Goal: Check status: Check status

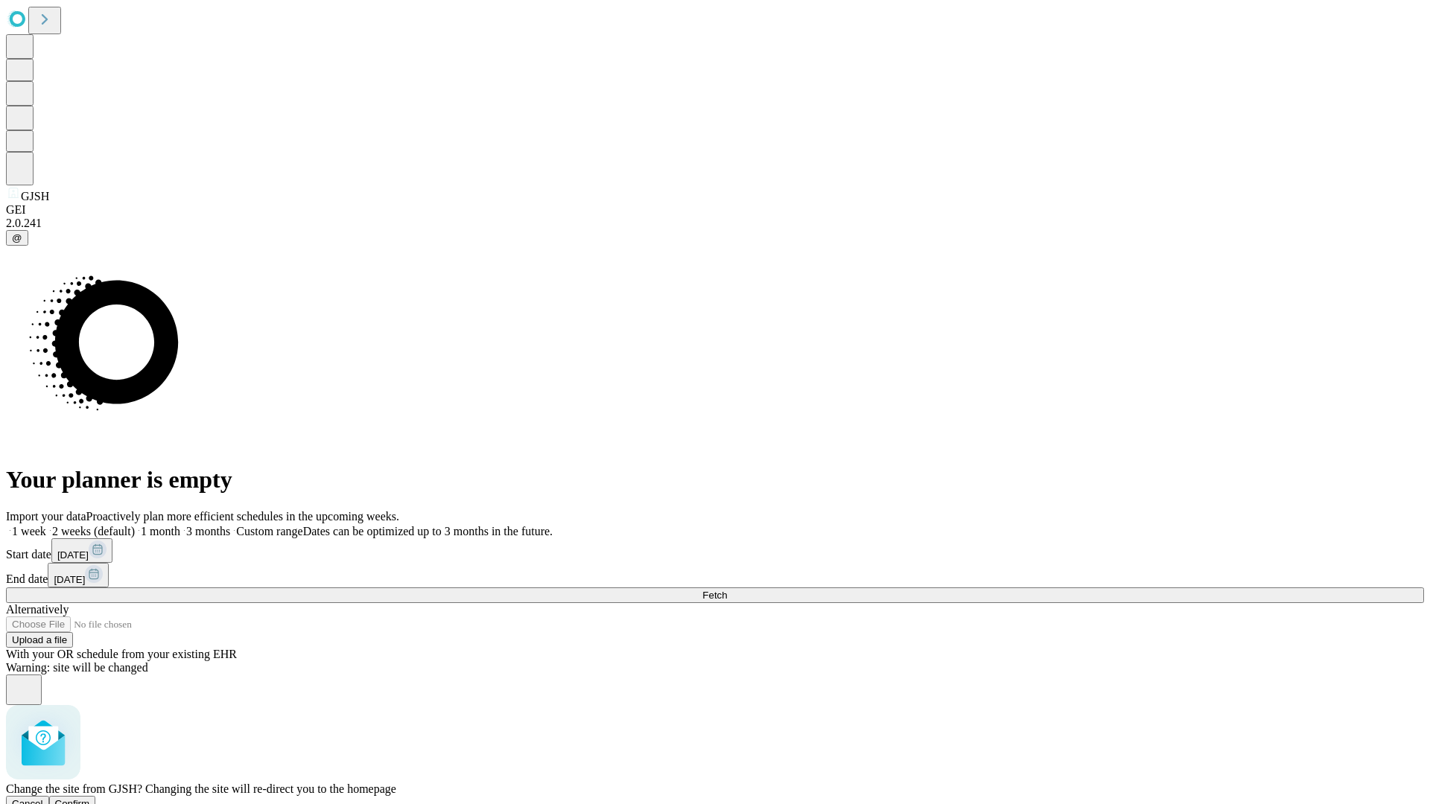
click at [90, 798] on span "Confirm" at bounding box center [72, 803] width 35 height 11
click at [180, 525] on label "1 month" at bounding box center [157, 531] width 45 height 13
click at [727, 590] on span "Fetch" at bounding box center [714, 595] width 25 height 11
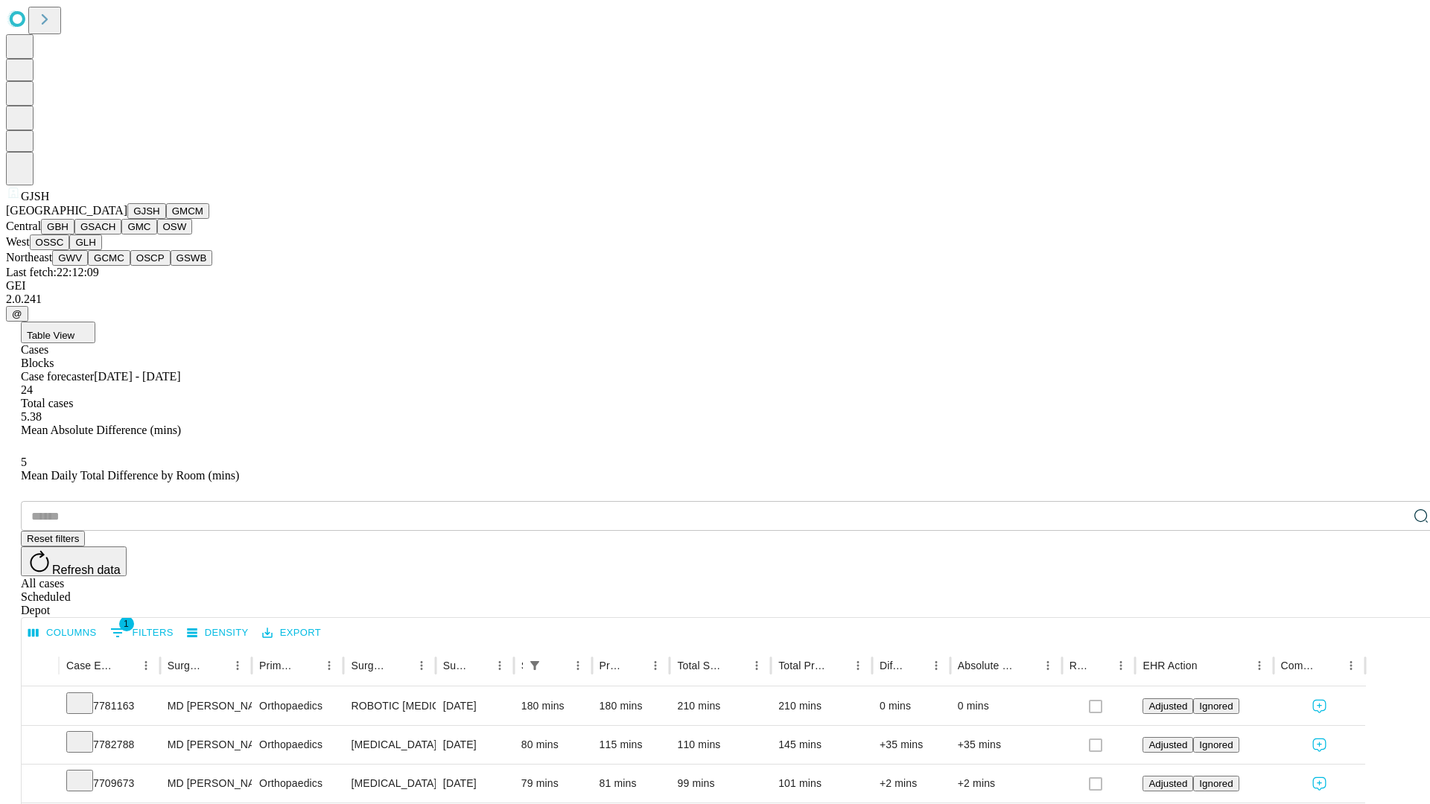
click at [166, 219] on button "GMCM" at bounding box center [187, 211] width 43 height 16
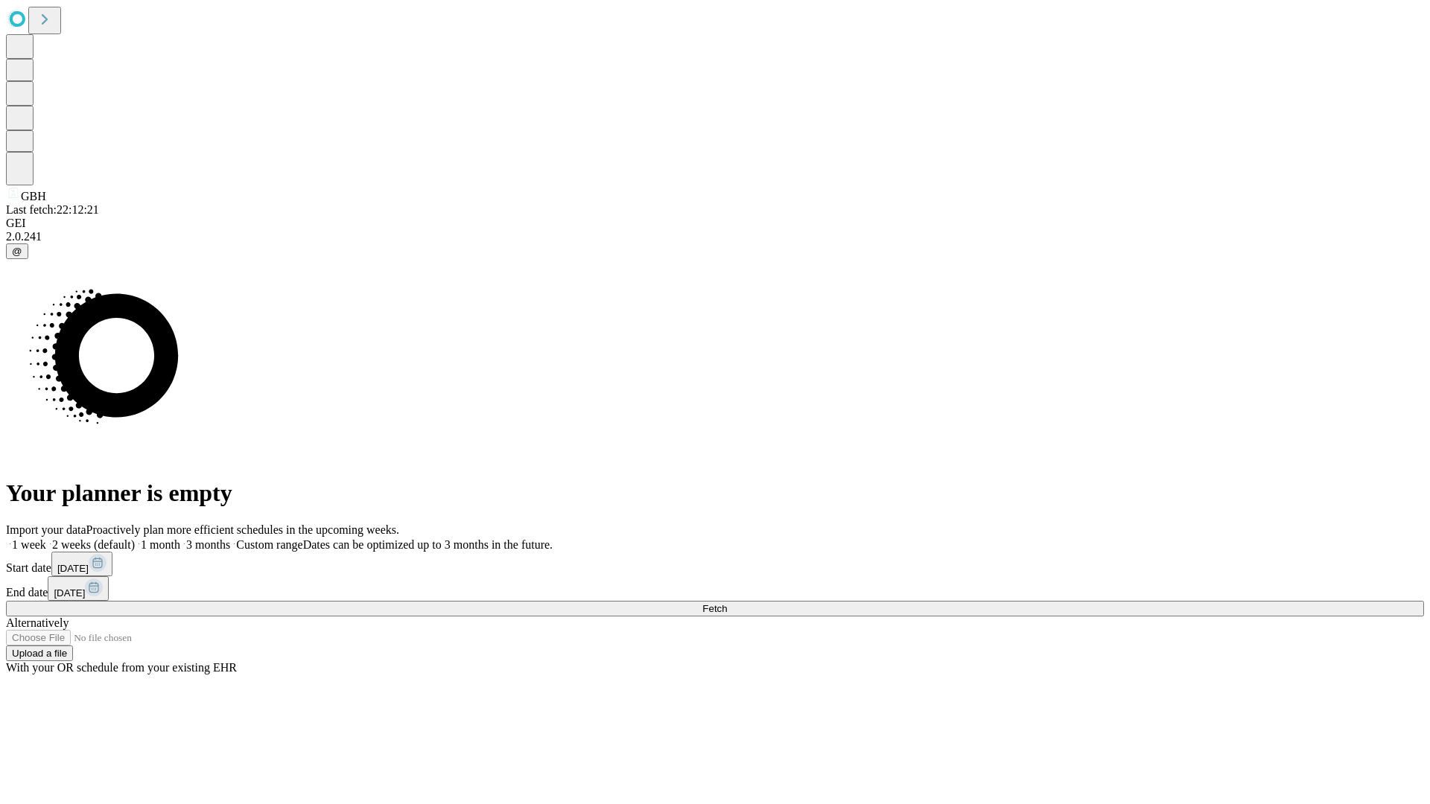
click at [180, 539] on label "1 month" at bounding box center [157, 545] width 45 height 13
click at [727, 603] on span "Fetch" at bounding box center [714, 608] width 25 height 11
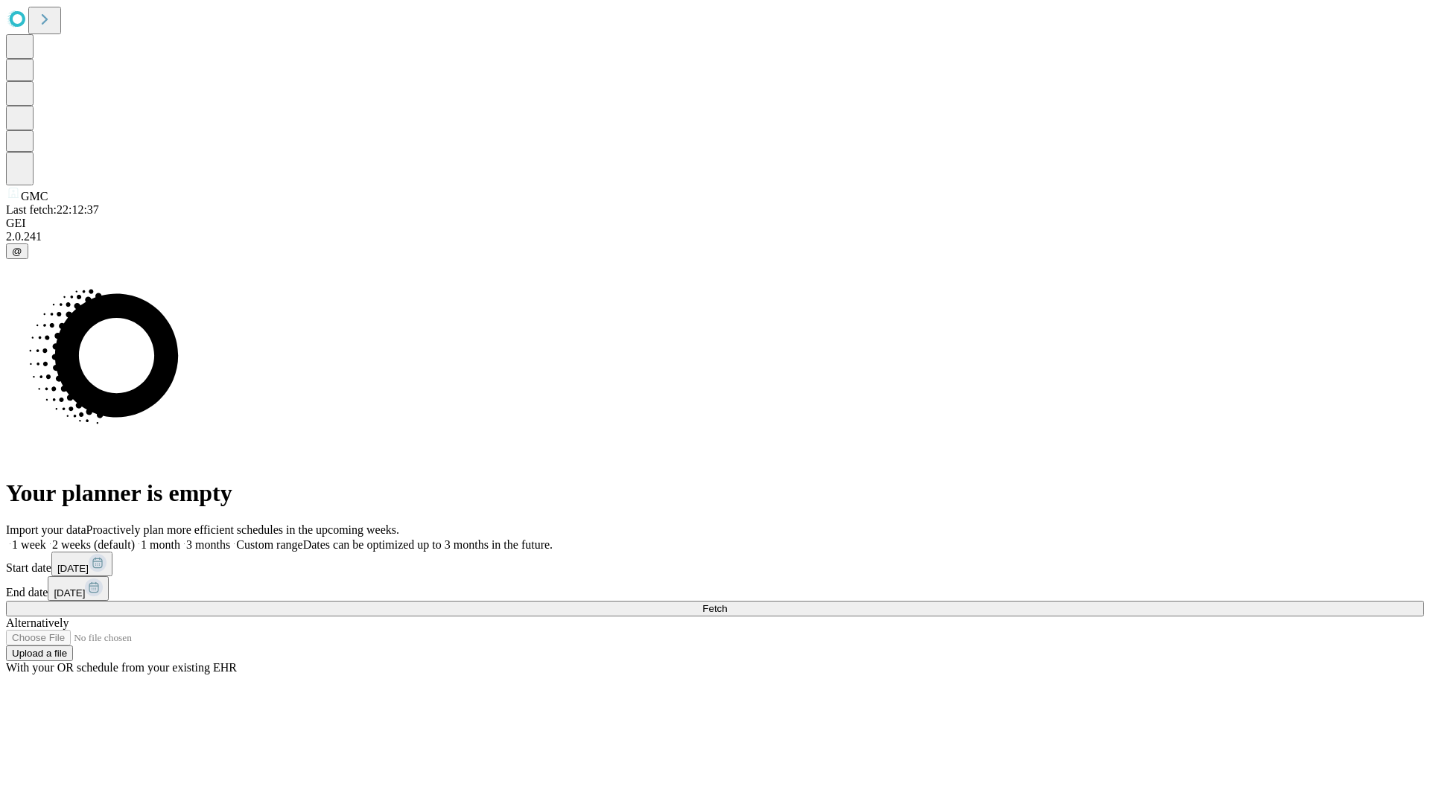
click at [180, 539] on label "1 month" at bounding box center [157, 545] width 45 height 13
click at [727, 603] on span "Fetch" at bounding box center [714, 608] width 25 height 11
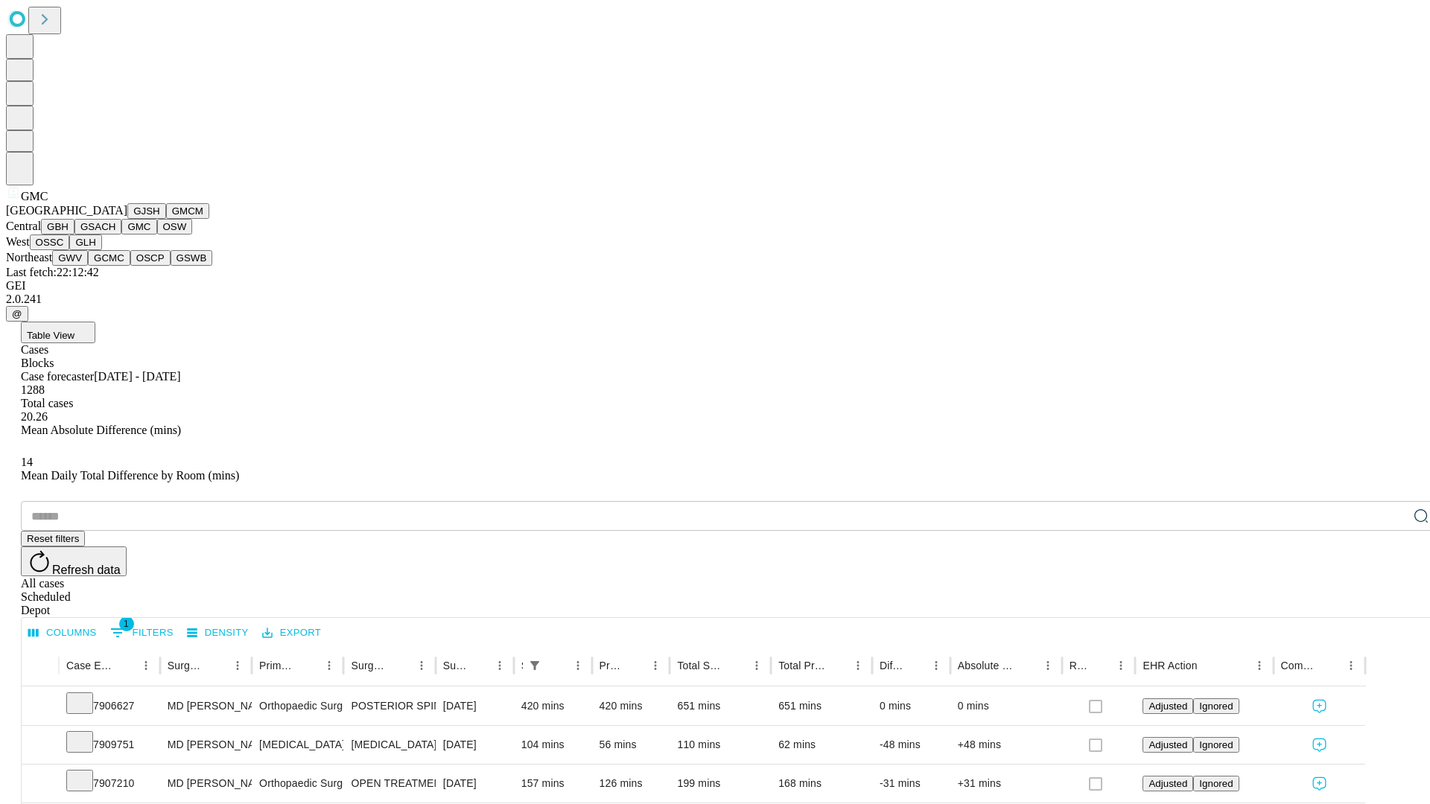
click at [157, 235] on button "OSW" at bounding box center [175, 227] width 36 height 16
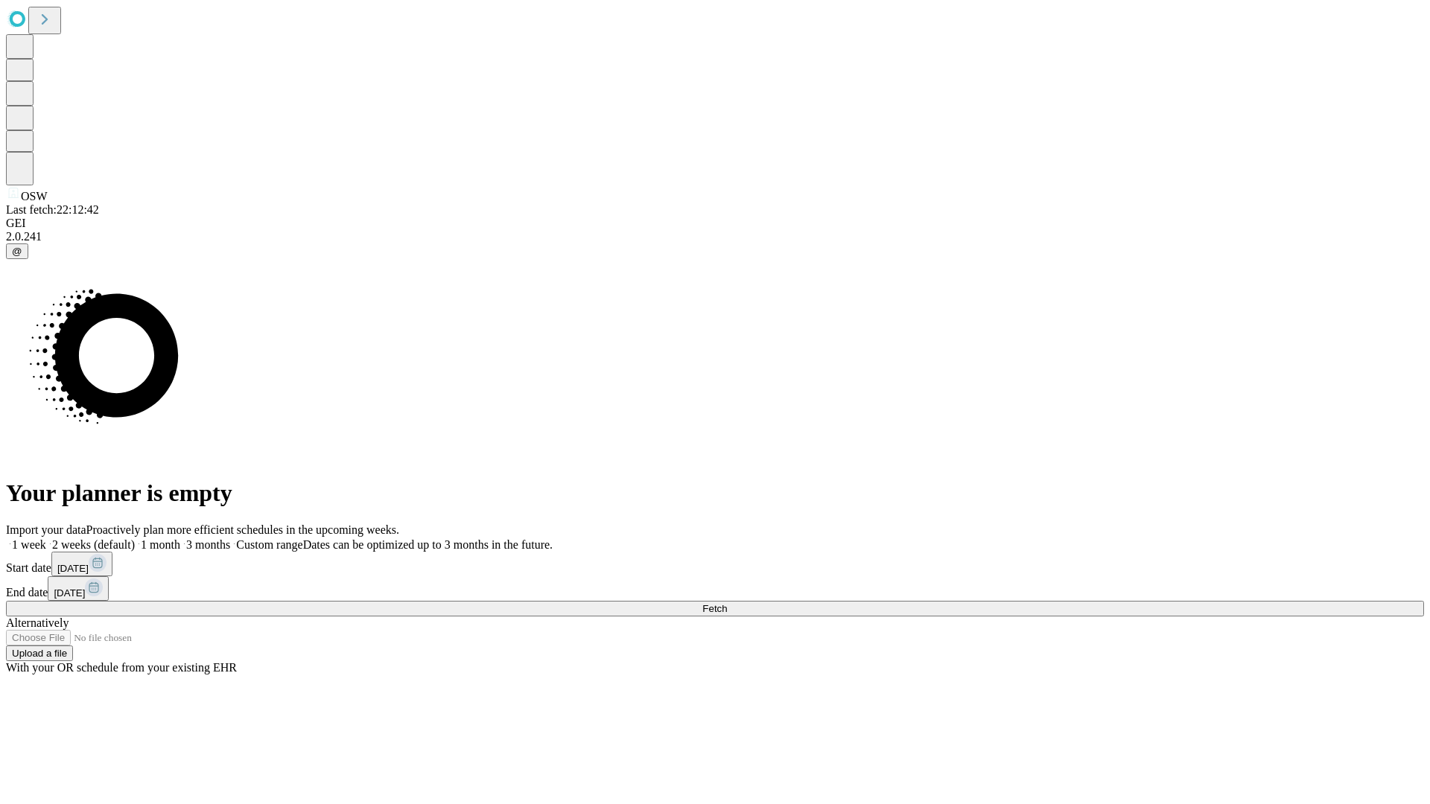
click at [180, 539] on label "1 month" at bounding box center [157, 545] width 45 height 13
click at [727, 603] on span "Fetch" at bounding box center [714, 608] width 25 height 11
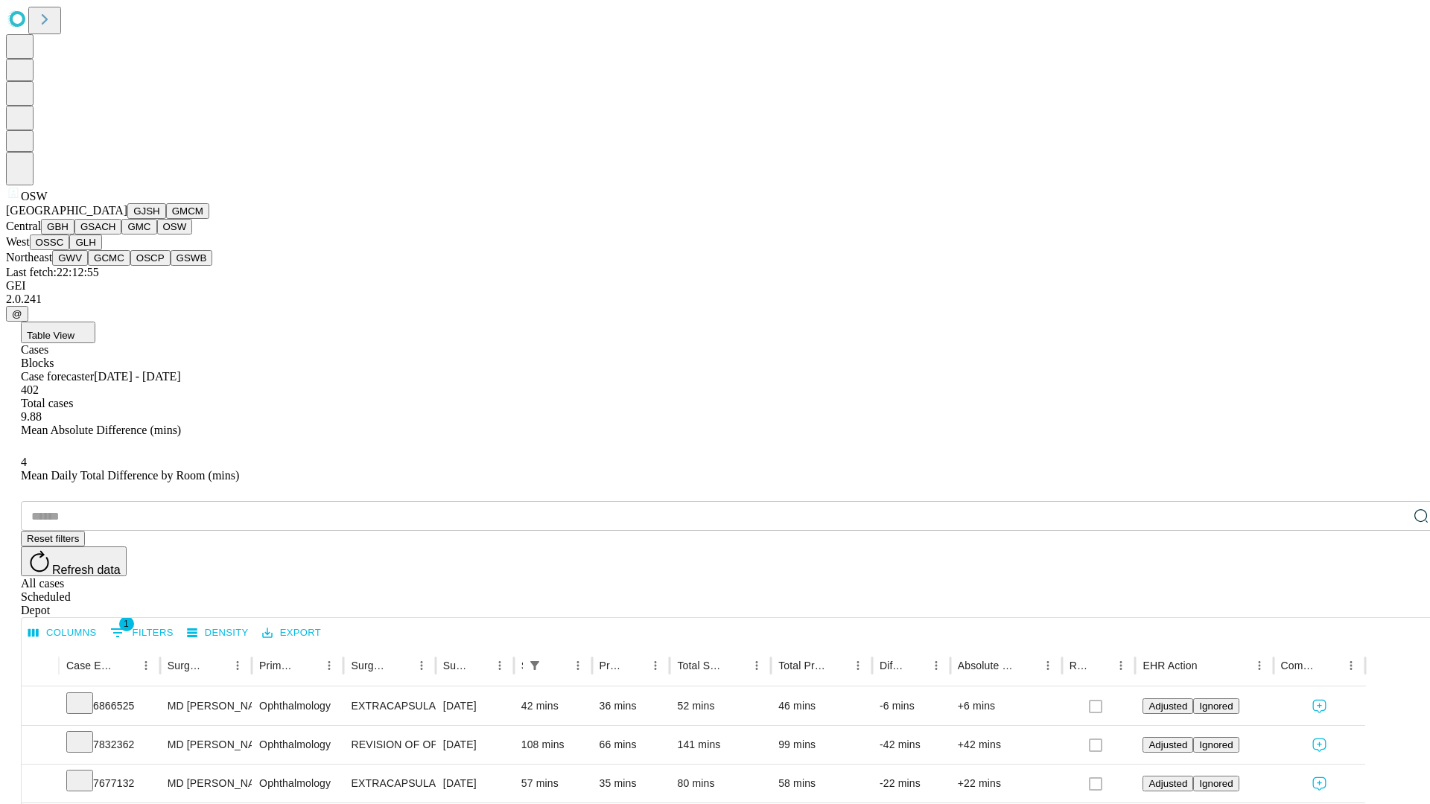
click at [70, 250] on button "OSSC" at bounding box center [50, 243] width 40 height 16
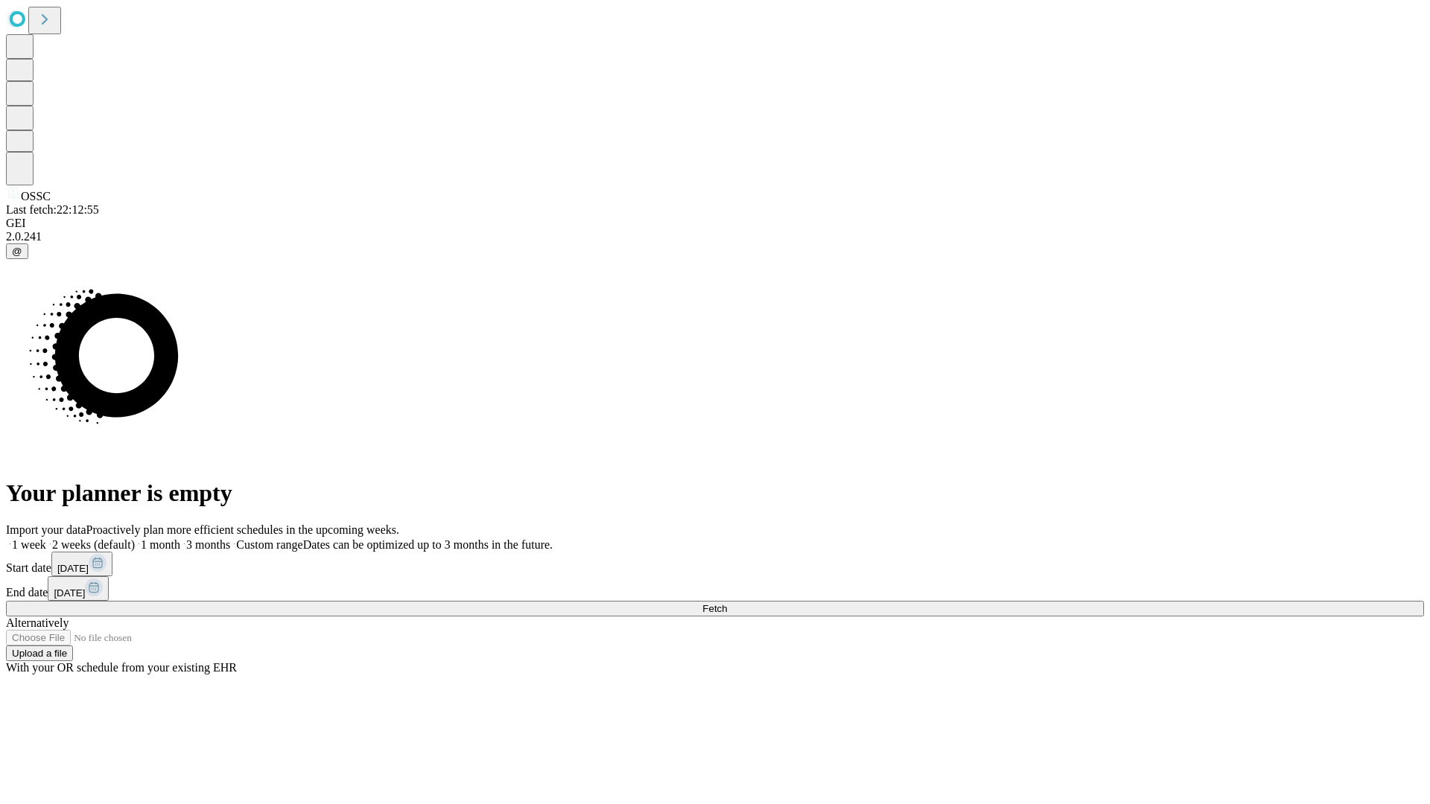
click at [727, 603] on span "Fetch" at bounding box center [714, 608] width 25 height 11
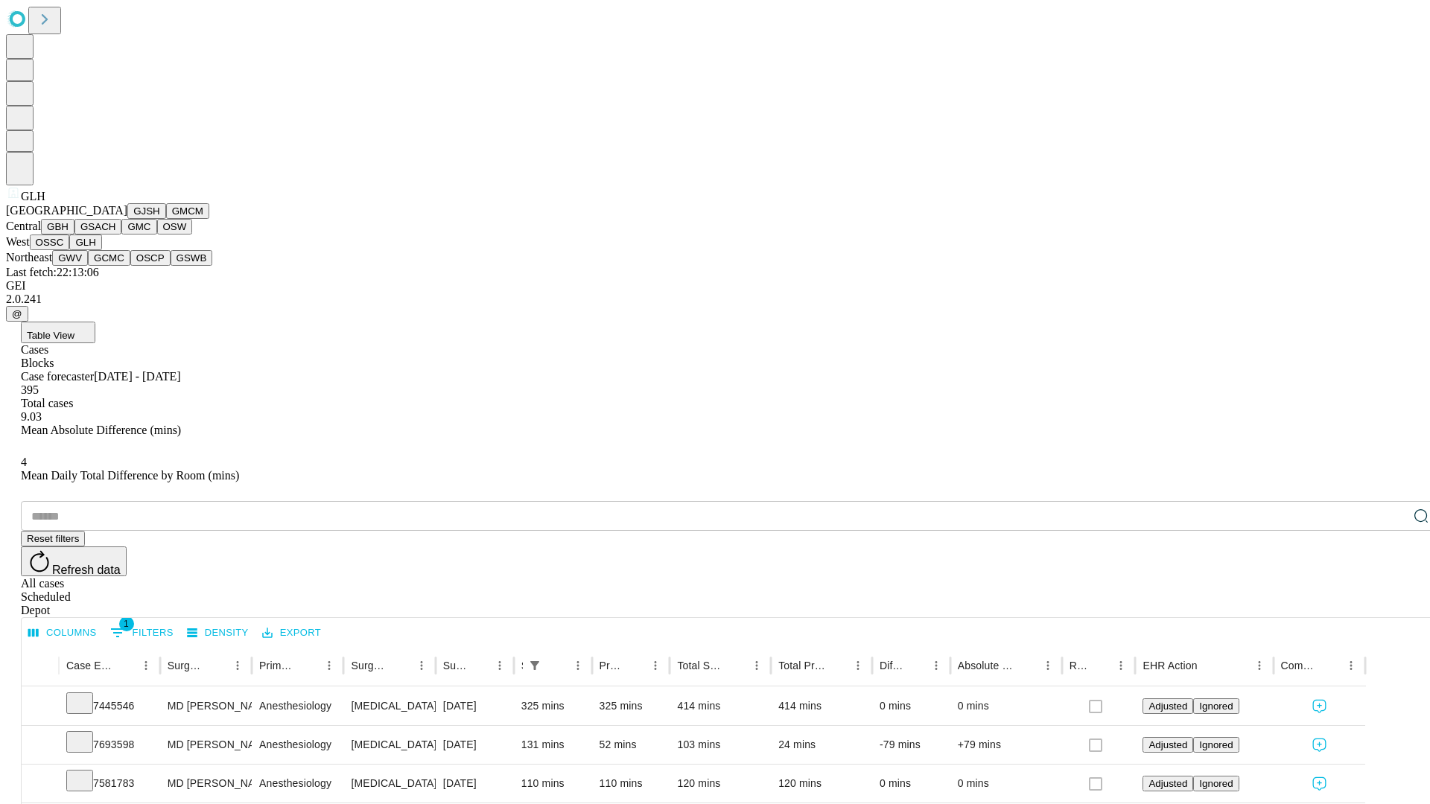
click at [88, 266] on button "GWV" at bounding box center [70, 258] width 36 height 16
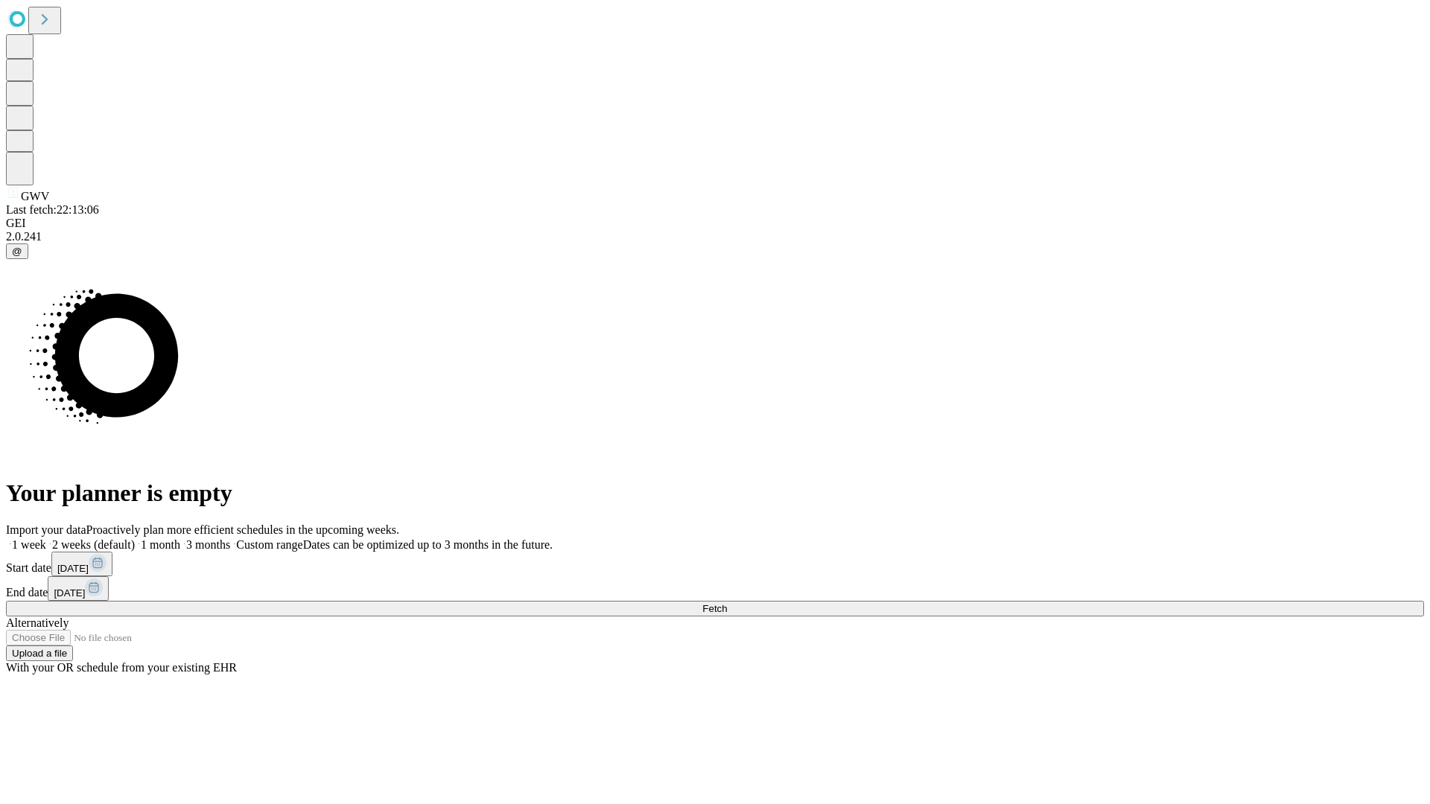
click at [180, 539] on label "1 month" at bounding box center [157, 545] width 45 height 13
click at [727, 603] on span "Fetch" at bounding box center [714, 608] width 25 height 11
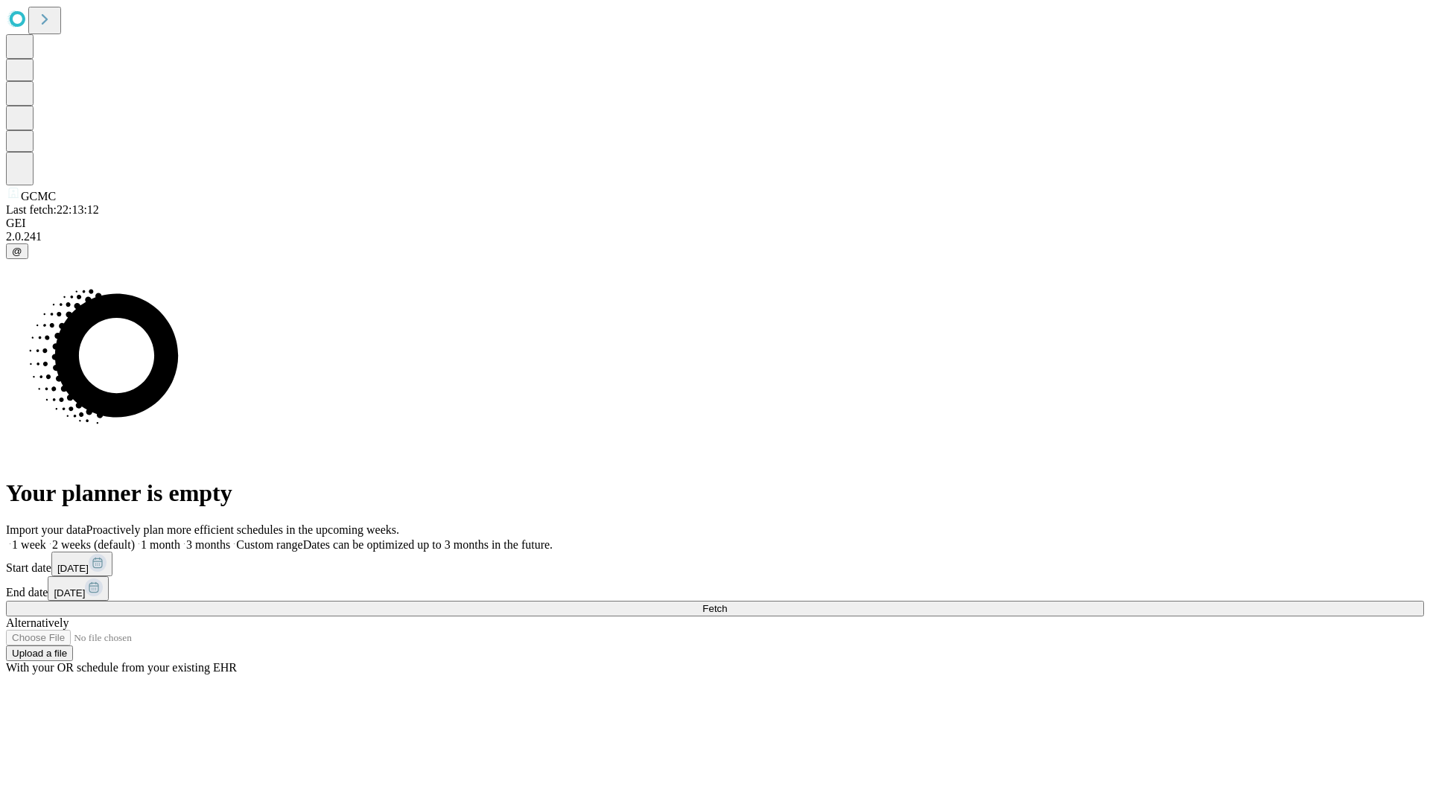
click at [180, 539] on label "1 month" at bounding box center [157, 545] width 45 height 13
click at [727, 603] on span "Fetch" at bounding box center [714, 608] width 25 height 11
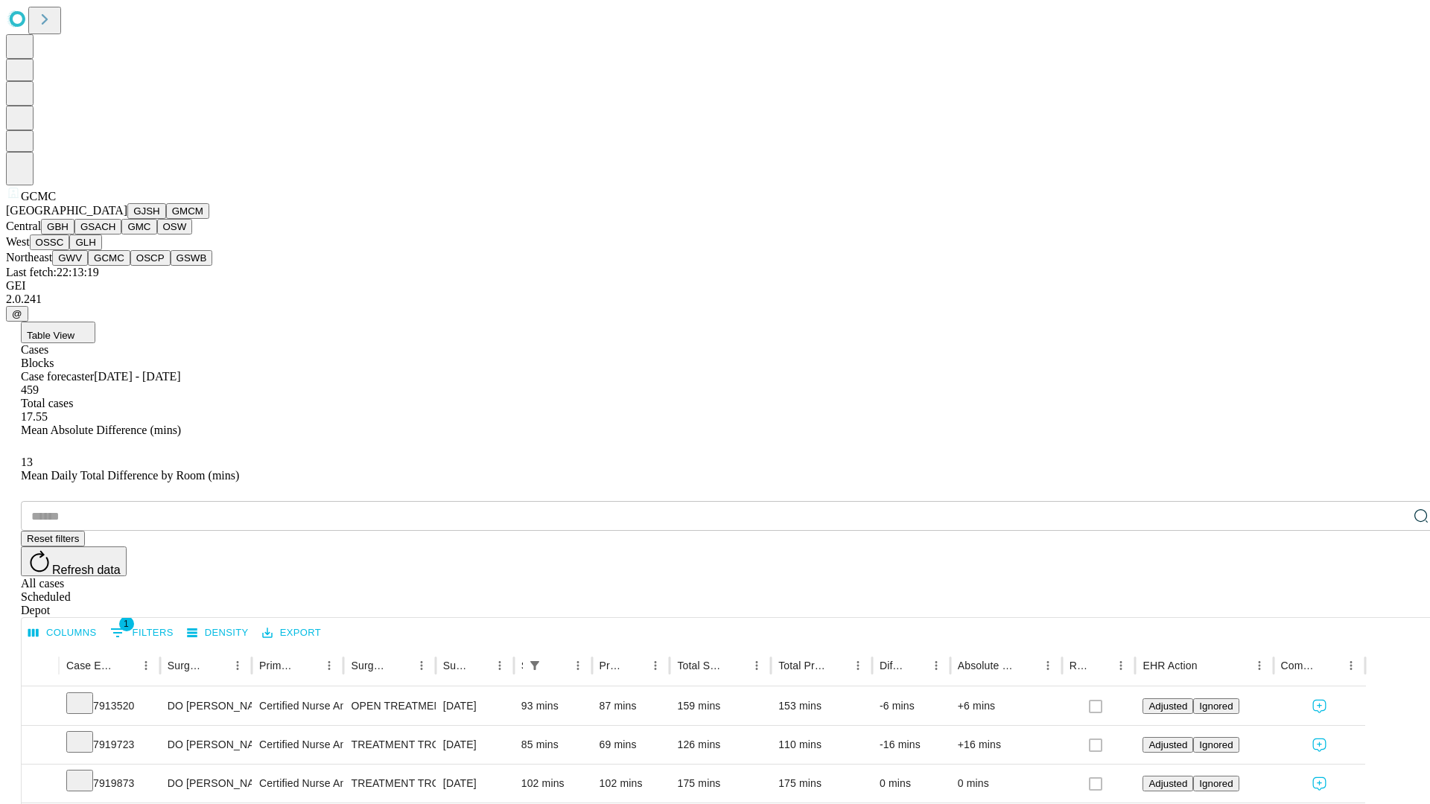
click at [130, 266] on button "OSCP" at bounding box center [150, 258] width 40 height 16
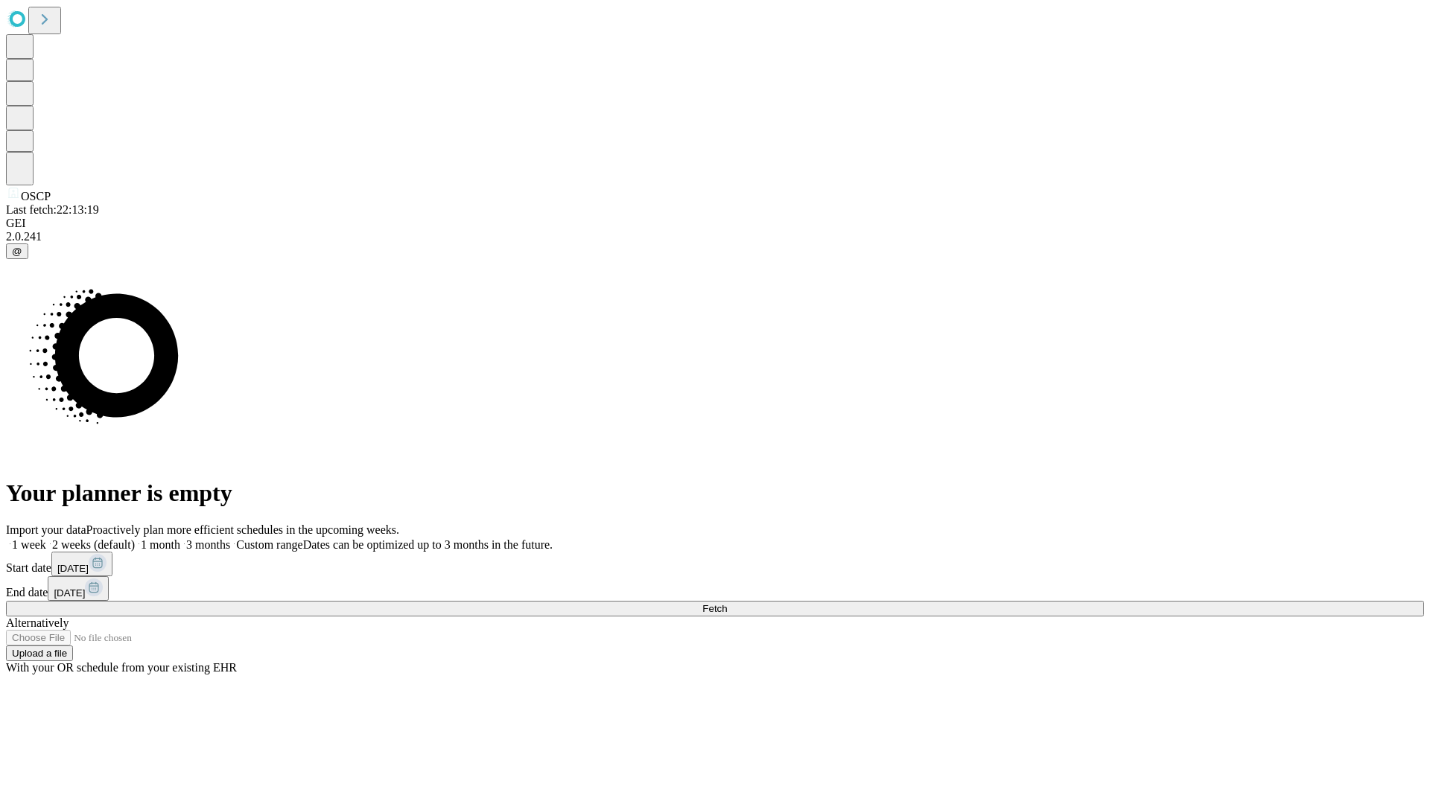
click at [180, 539] on label "1 month" at bounding box center [157, 545] width 45 height 13
click at [727, 603] on span "Fetch" at bounding box center [714, 608] width 25 height 11
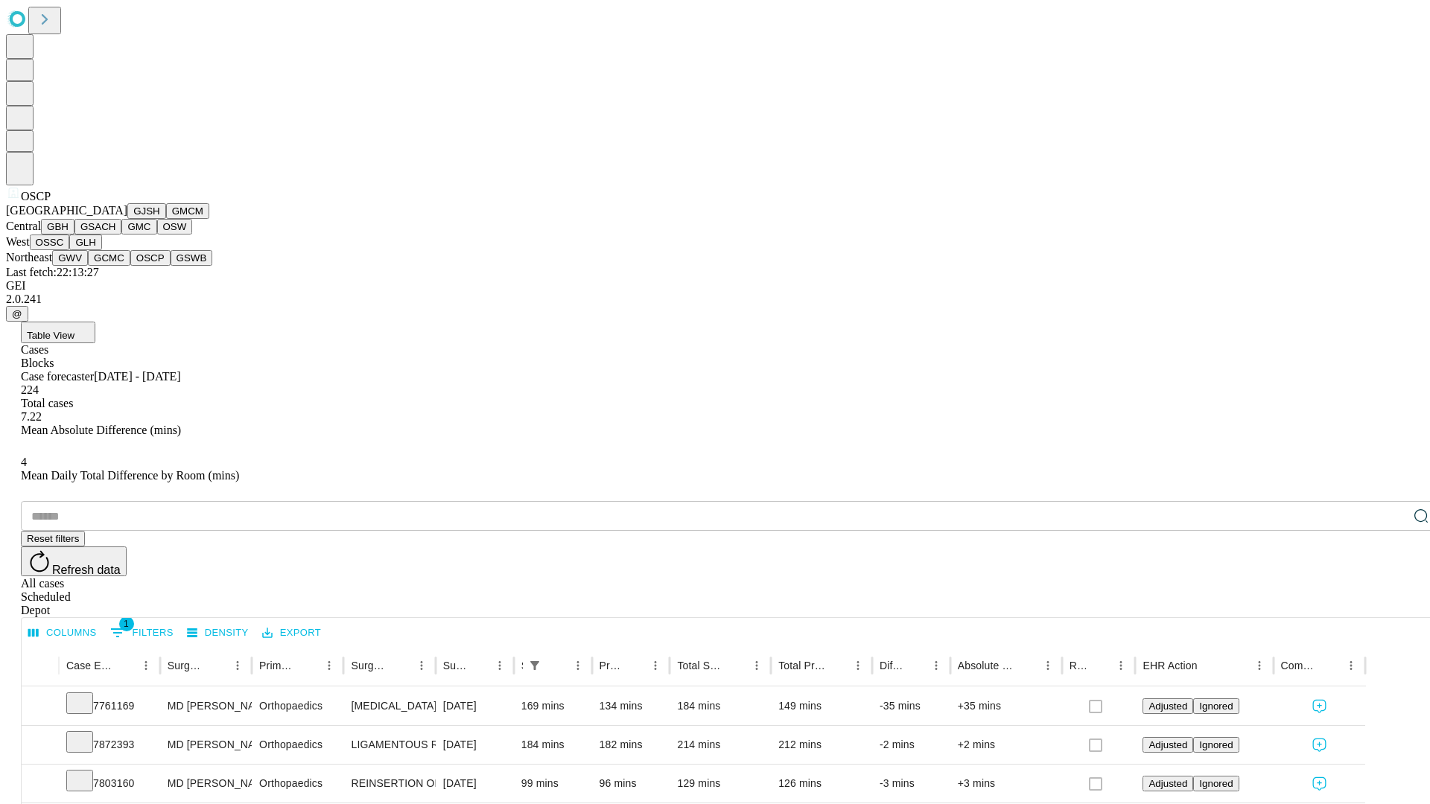
click at [171, 266] on button "GSWB" at bounding box center [192, 258] width 42 height 16
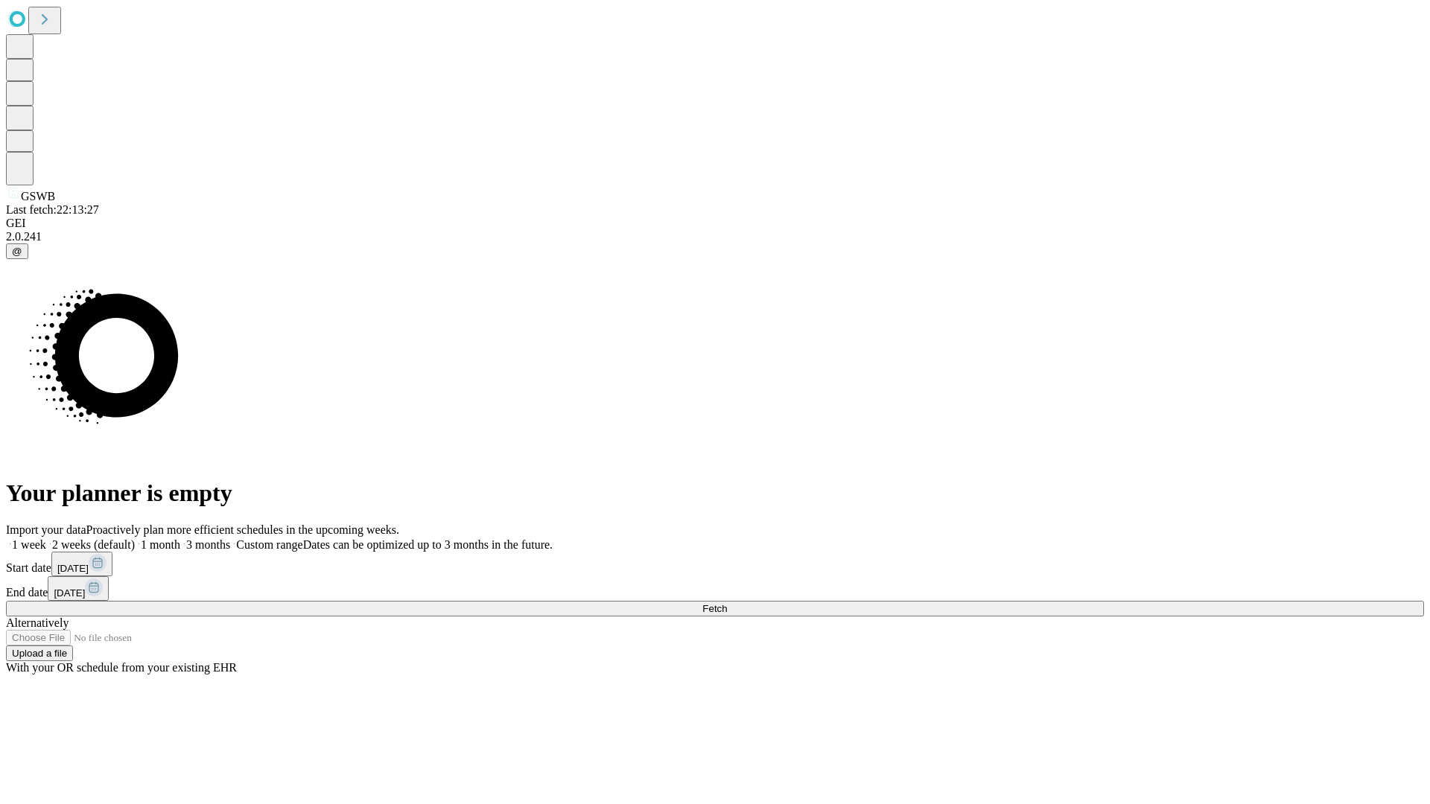
click at [180, 539] on label "1 month" at bounding box center [157, 545] width 45 height 13
click at [727, 603] on span "Fetch" at bounding box center [714, 608] width 25 height 11
